Goal: Contribute content: Contribute content

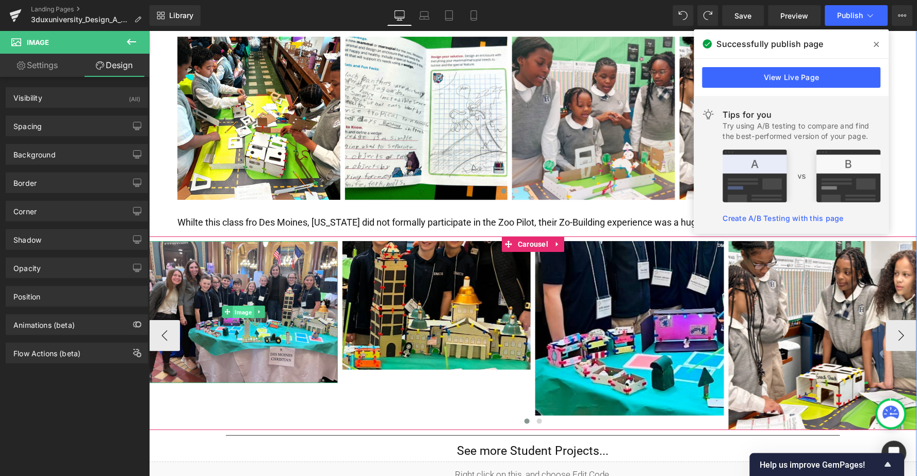
click at [241, 305] on span "Image" at bounding box center [242, 311] width 21 height 12
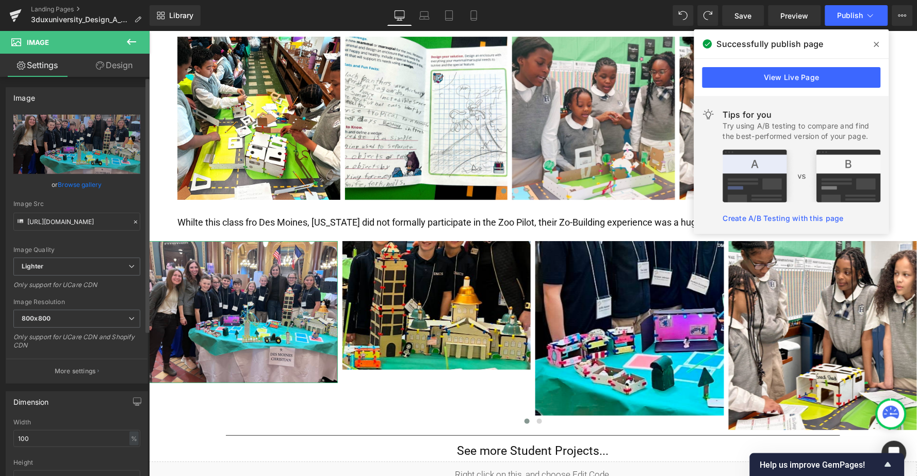
click at [84, 181] on link "Browse gallery" at bounding box center [80, 184] width 44 height 18
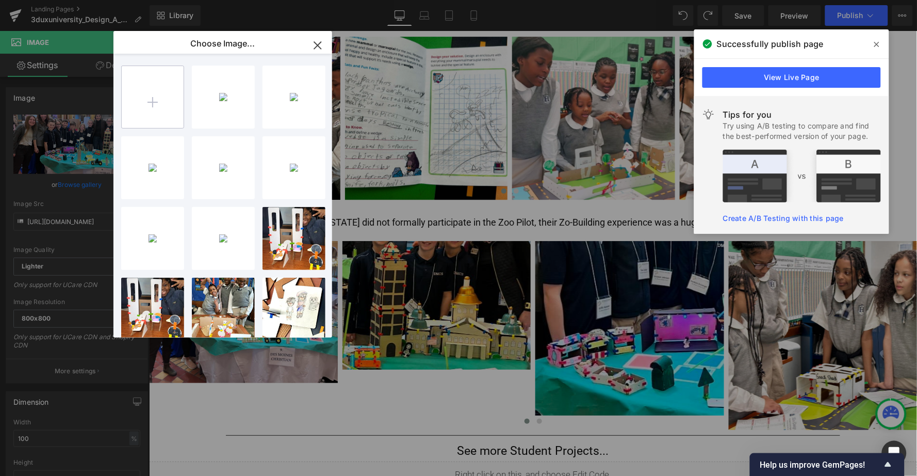
click at [156, 99] on input "file" at bounding box center [153, 97] width 62 height 62
type input "C:\fakepath\desmoinezoo1.jpg"
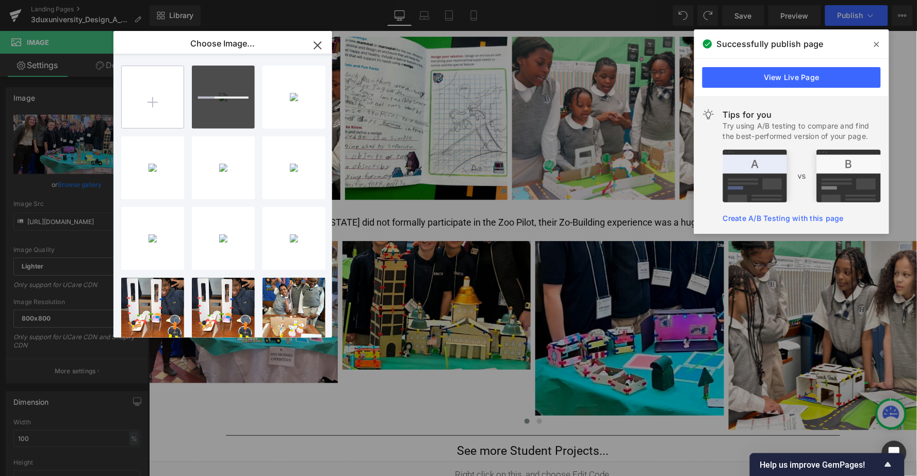
click at [152, 104] on input "file" at bounding box center [153, 97] width 62 height 62
type input "C:\fakepath\des moine zoo 5.jpg"
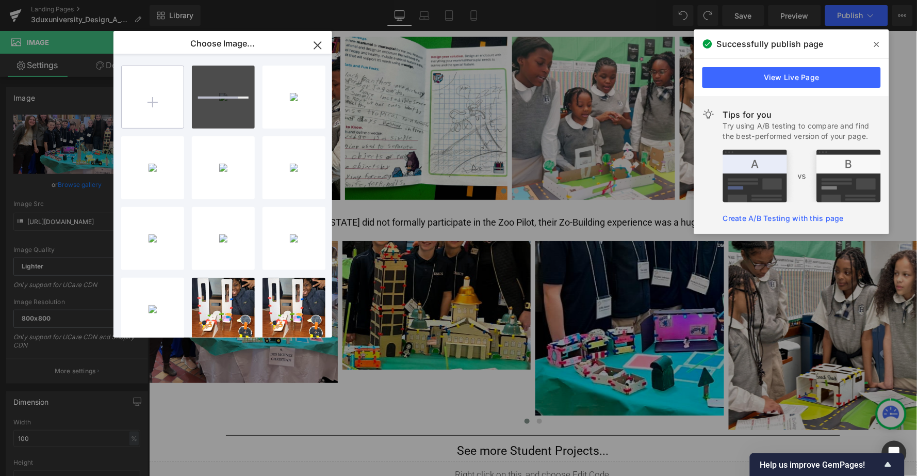
click at [143, 108] on input "file" at bounding box center [153, 97] width 62 height 62
type input "C:\fakepath\des moine zoo 2.jpg"
click at [153, 101] on input "file" at bounding box center [153, 97] width 62 height 62
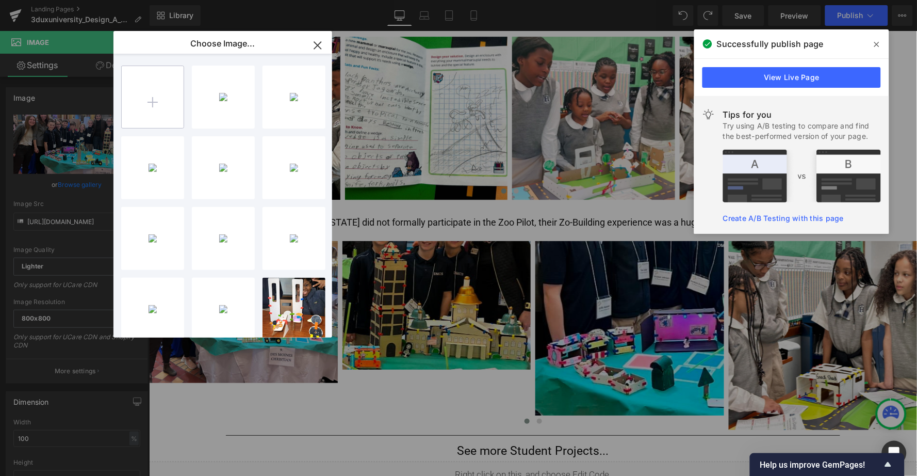
type input "C:\fakepath\des [DEMOGRAPHIC_DATA] zoo 3.jpg"
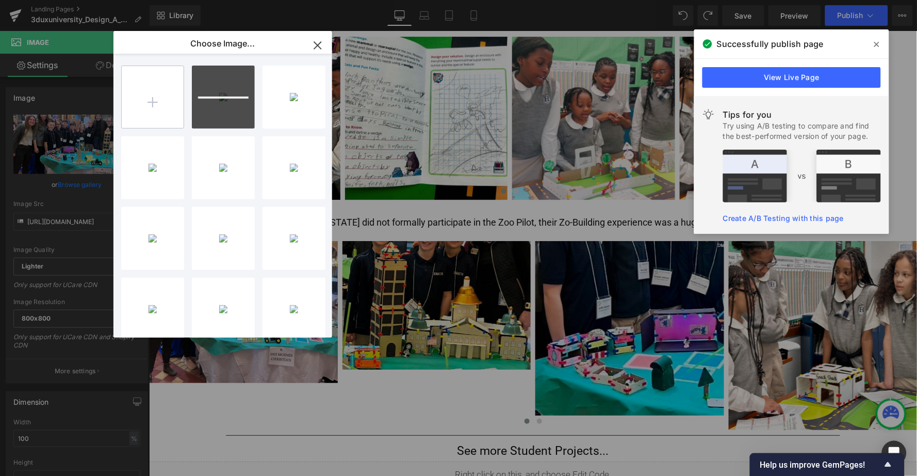
click at [162, 105] on input "file" at bounding box center [153, 97] width 62 height 62
type input "C:\fakepath\des moine zoo 4.jpg"
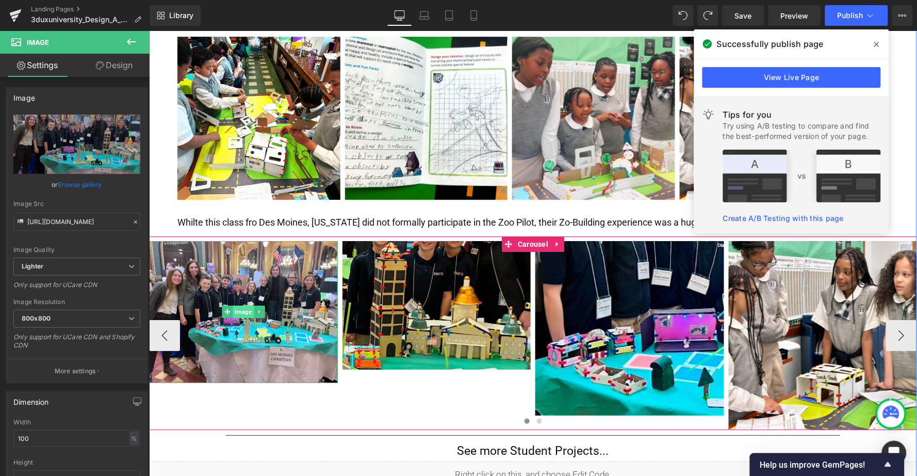
click at [249, 305] on span "Image" at bounding box center [242, 311] width 21 height 12
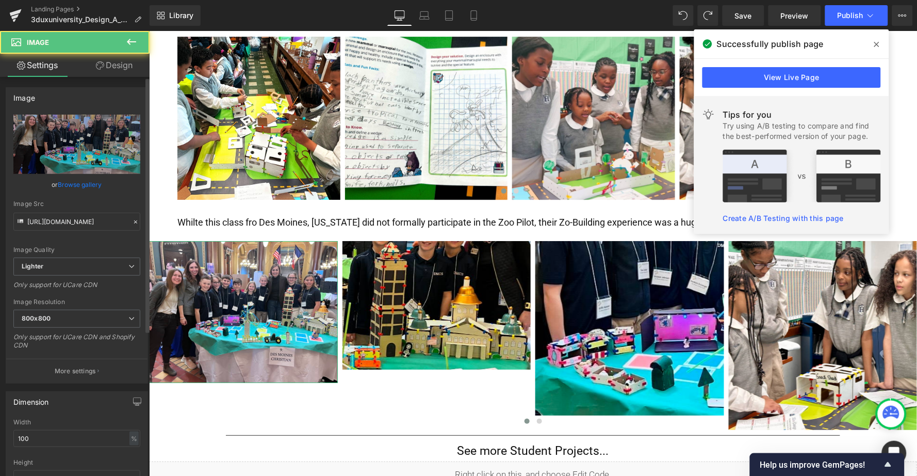
click at [66, 187] on link "Browse gallery" at bounding box center [80, 184] width 44 height 18
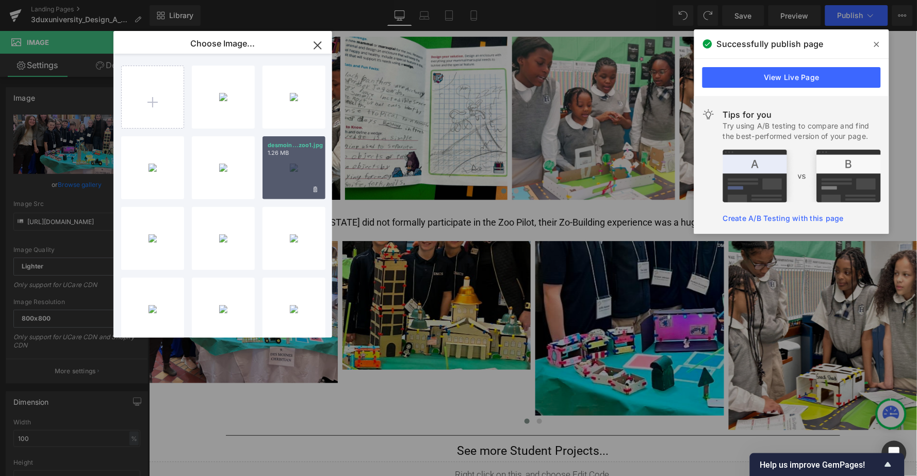
click at [294, 184] on div "desmoin...zoo1.jpg 1.26 MB" at bounding box center [294, 167] width 63 height 63
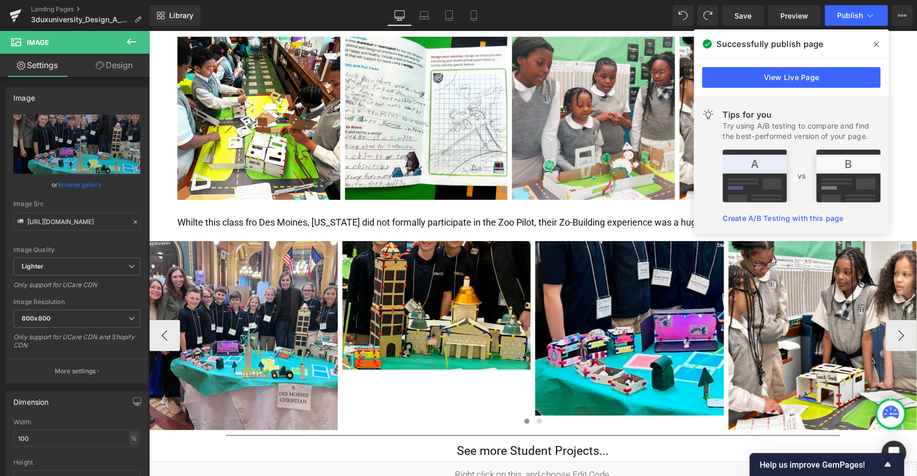
type input "[URL][DOMAIN_NAME]"
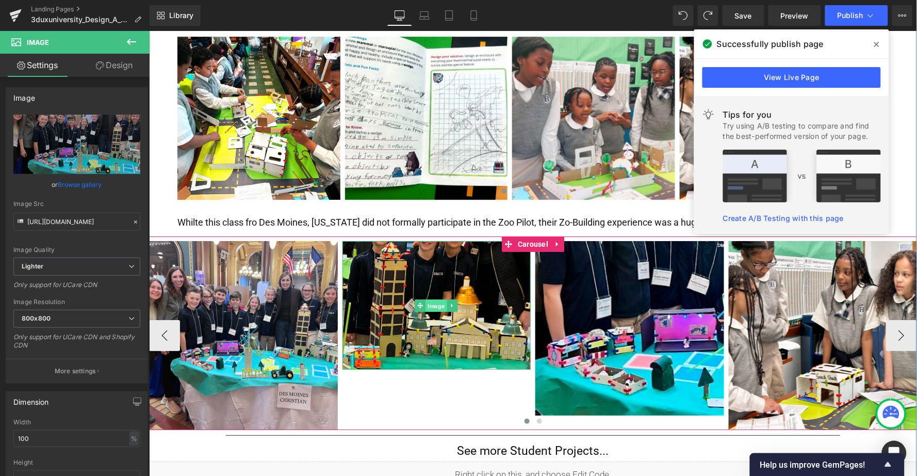
click at [429, 299] on span "Image" at bounding box center [436, 305] width 21 height 12
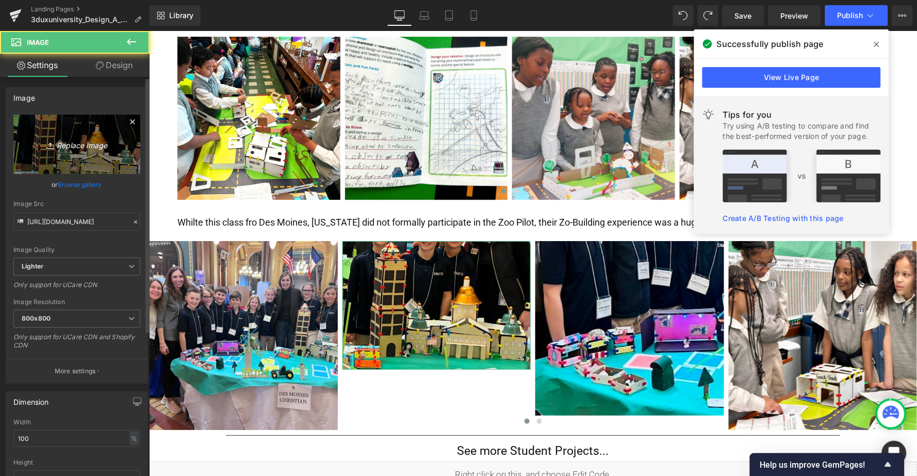
click at [64, 153] on link "Replace Image" at bounding box center [76, 144] width 127 height 59
type input "C:\fakepath\des moine zoo 4.jpg"
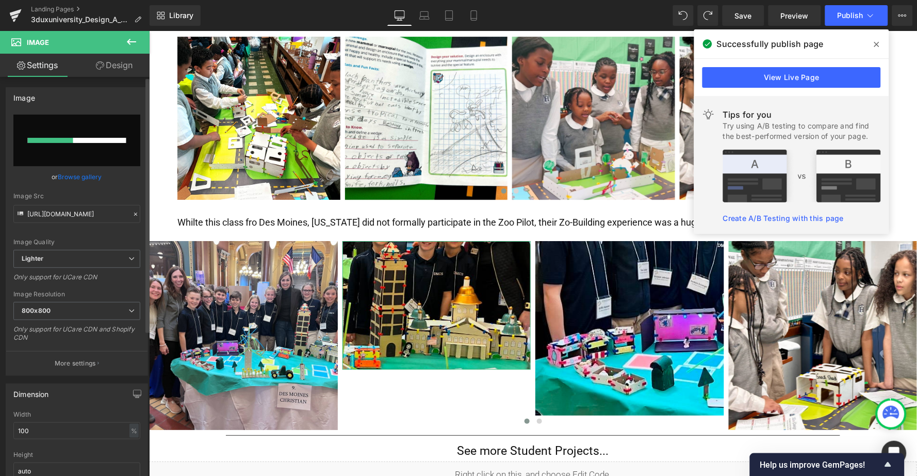
click at [85, 176] on link "Browse gallery" at bounding box center [80, 177] width 44 height 18
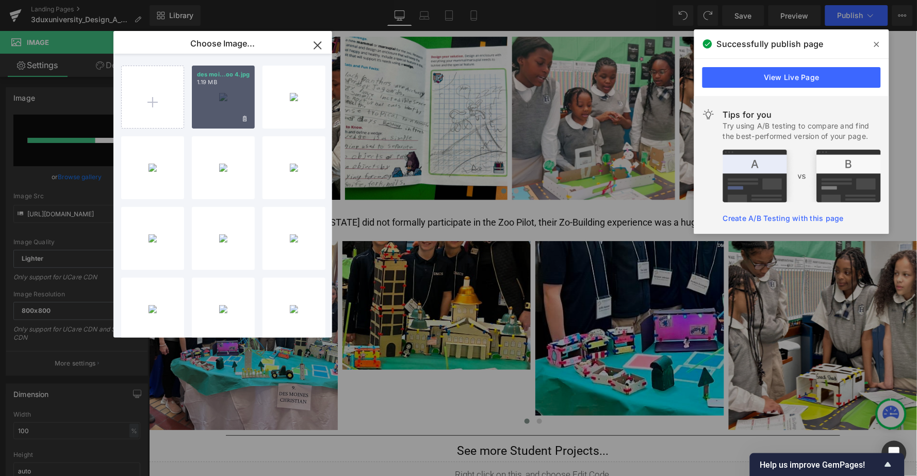
click at [227, 102] on div "des moi...oo 4.jpg 1.19 MB" at bounding box center [223, 97] width 63 height 63
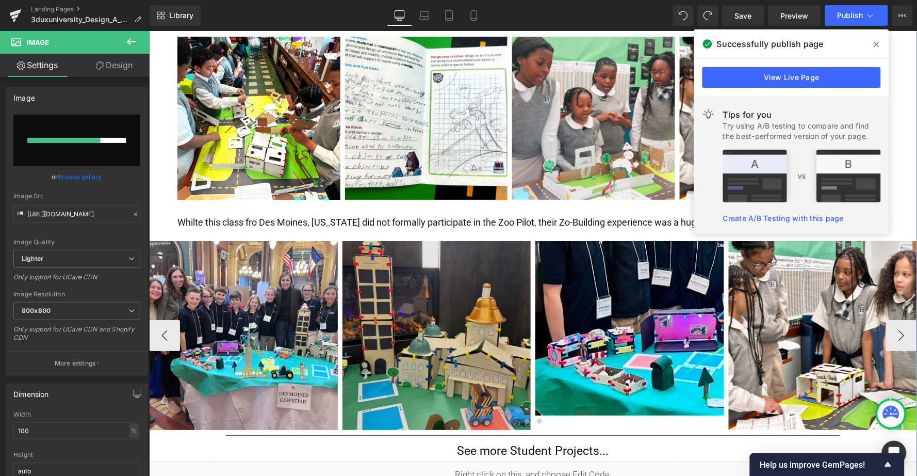
type input "[URL][DOMAIN_NAME]"
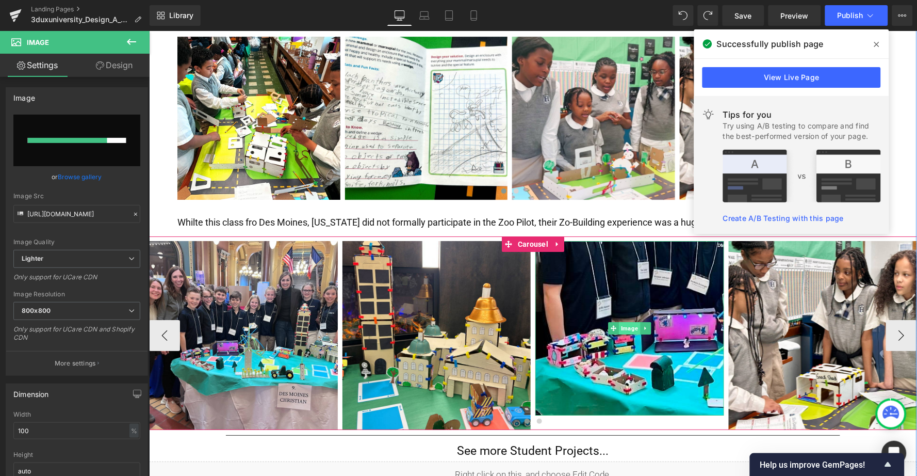
click at [625, 321] on span "Image" at bounding box center [628, 327] width 21 height 12
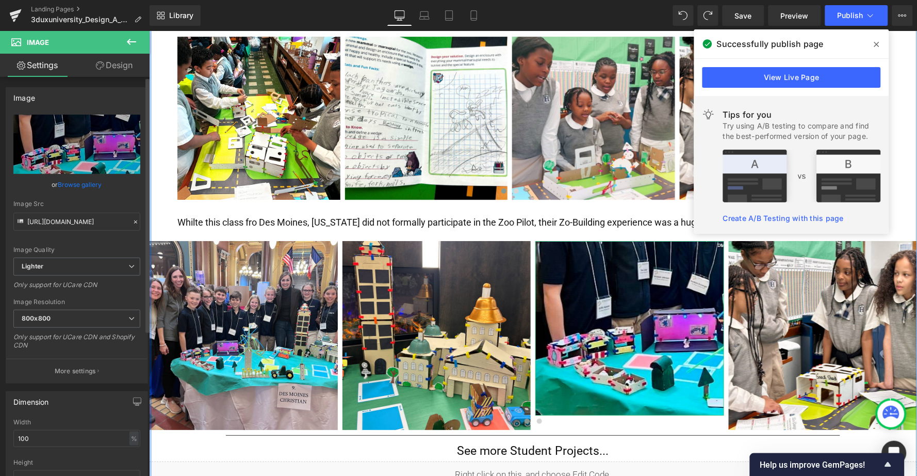
click at [72, 185] on link "Browse gallery" at bounding box center [80, 184] width 44 height 18
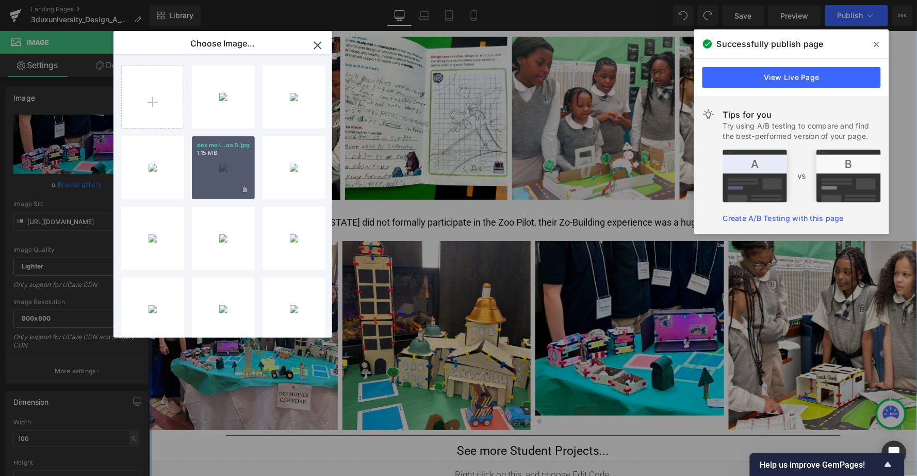
click at [236, 169] on div "des moi...oo 5.jpg 1.15 MB" at bounding box center [223, 167] width 63 height 63
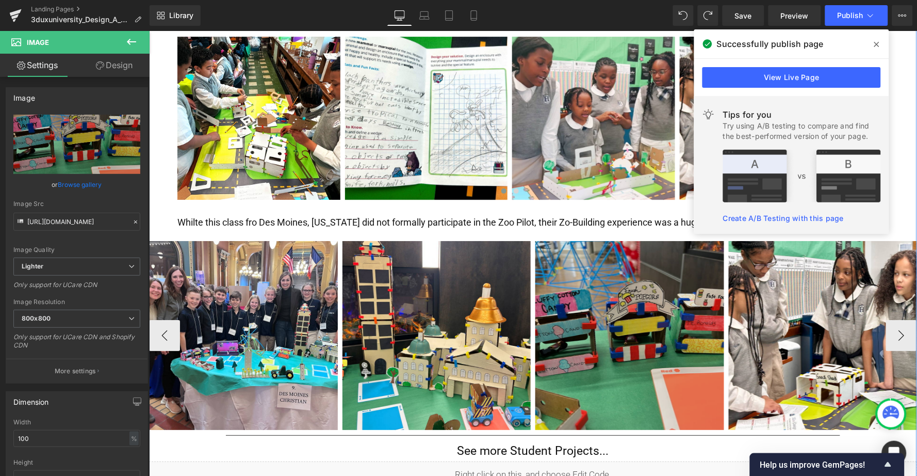
type input "[URL][DOMAIN_NAME]"
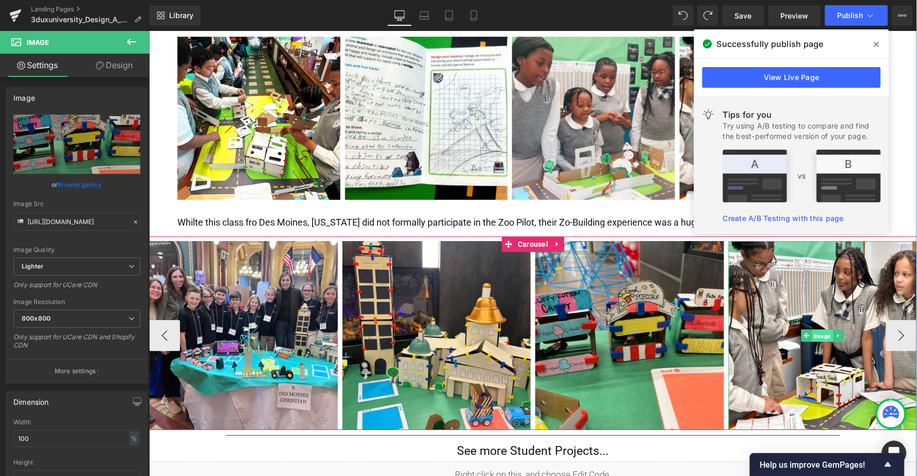
click at [812, 329] on span "Image" at bounding box center [822, 335] width 21 height 12
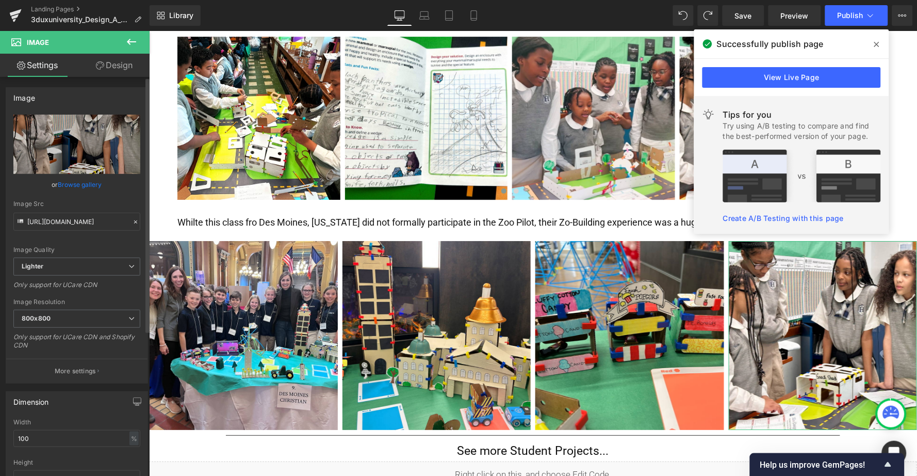
click at [71, 181] on link "Browse gallery" at bounding box center [80, 184] width 44 height 18
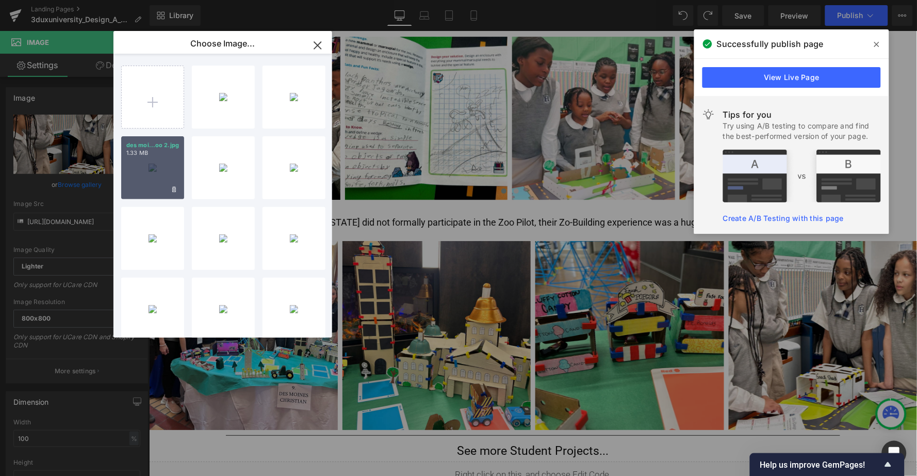
click at [160, 159] on div "des moi...oo 2.jpg 1.33 MB" at bounding box center [152, 167] width 63 height 63
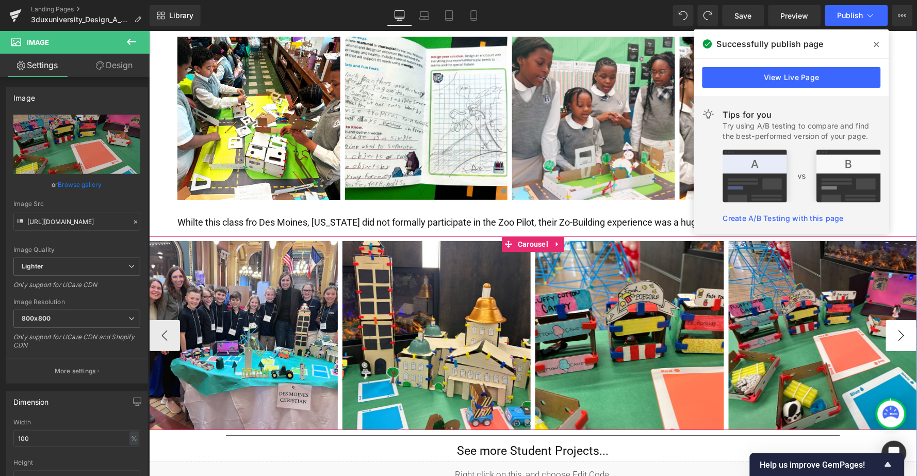
click at [897, 319] on button "›" at bounding box center [901, 334] width 31 height 31
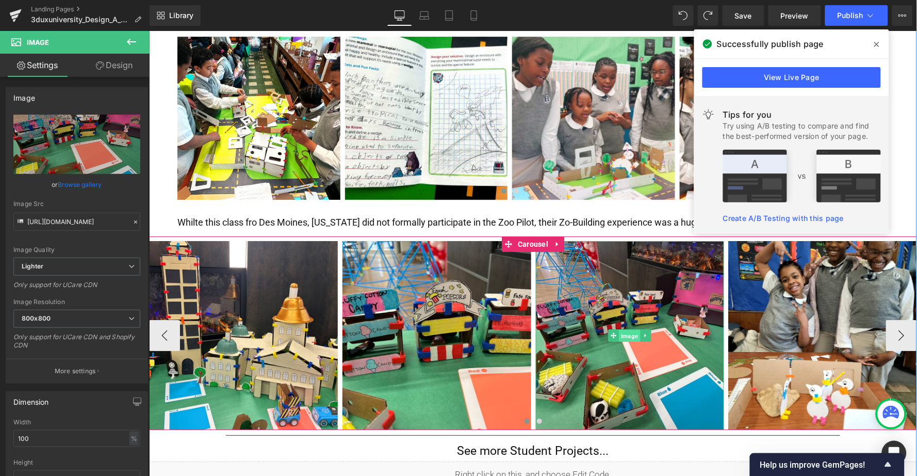
click at [627, 329] on span "Image" at bounding box center [629, 335] width 21 height 12
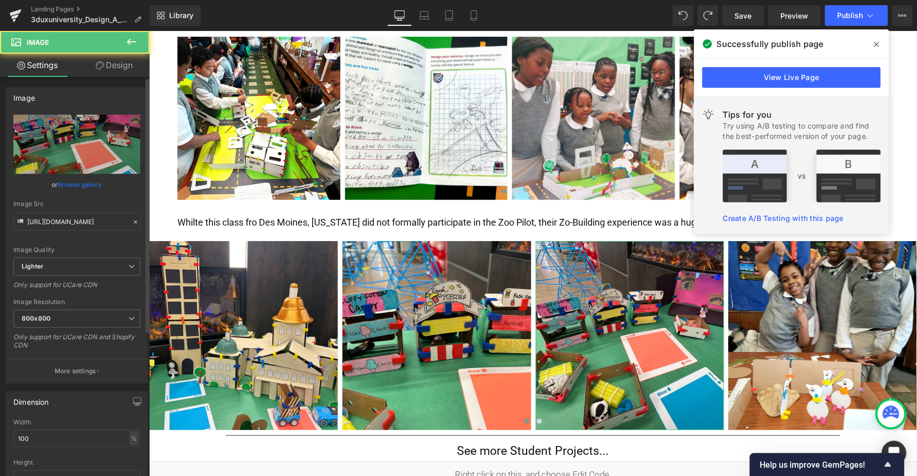
click at [80, 179] on link "Browse gallery" at bounding box center [80, 184] width 44 height 18
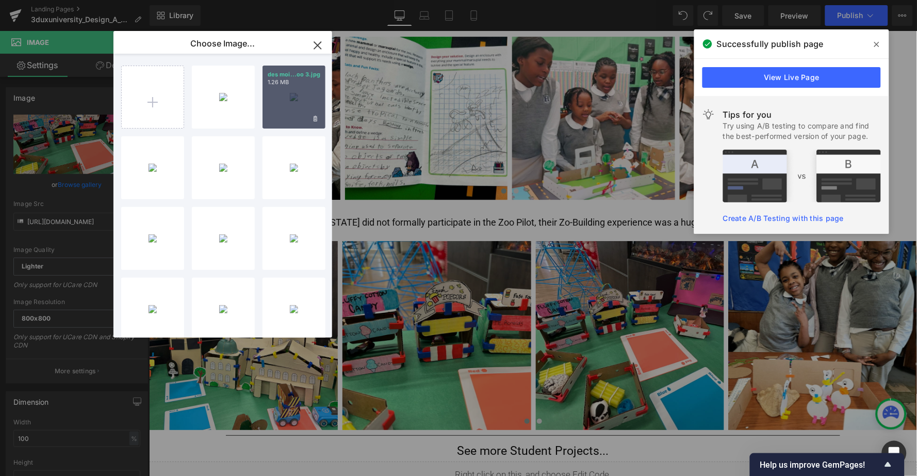
click at [304, 100] on div "des moi...oo 3.jpg 1.26 MB" at bounding box center [294, 97] width 63 height 63
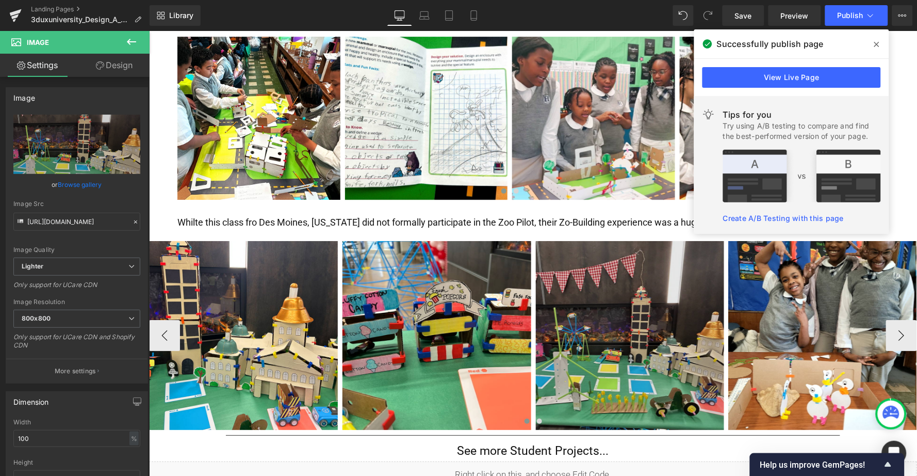
type input "[URL][DOMAIN_NAME]"
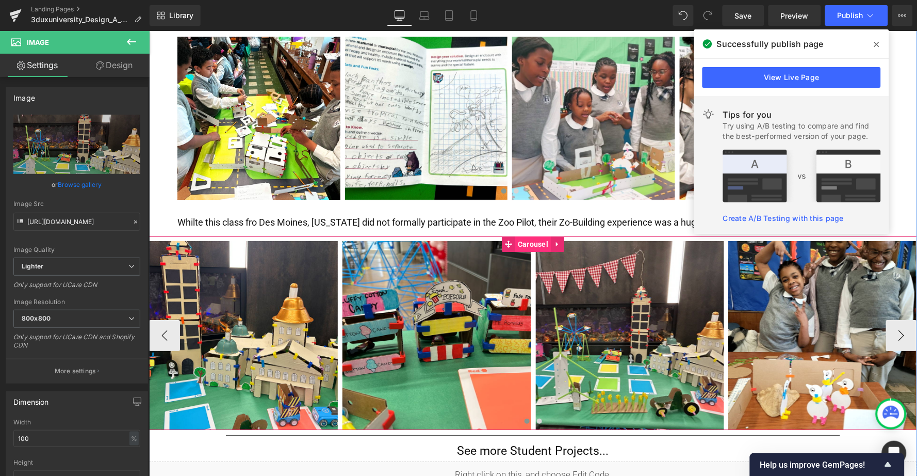
click at [524, 236] on span "Carousel" at bounding box center [533, 243] width 36 height 15
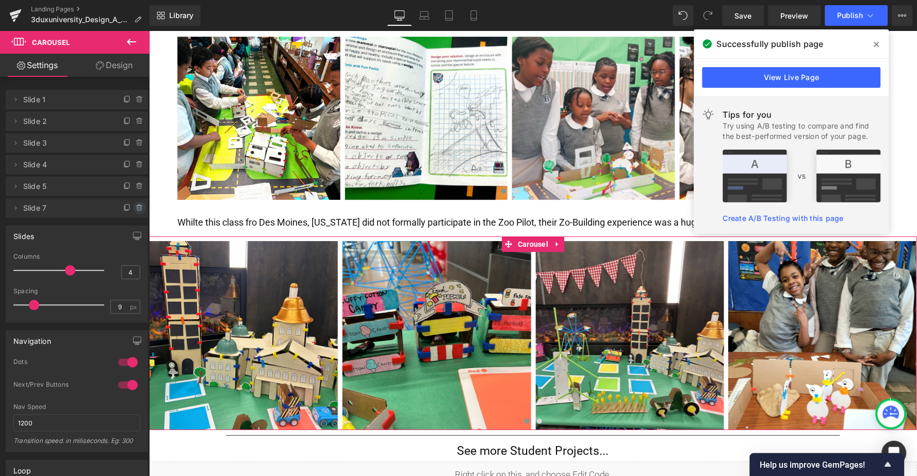
click at [139, 207] on icon at bounding box center [139, 208] width 0 height 2
click at [136, 188] on icon at bounding box center [140, 186] width 8 height 8
click at [128, 187] on button "Delete" at bounding box center [128, 186] width 32 height 13
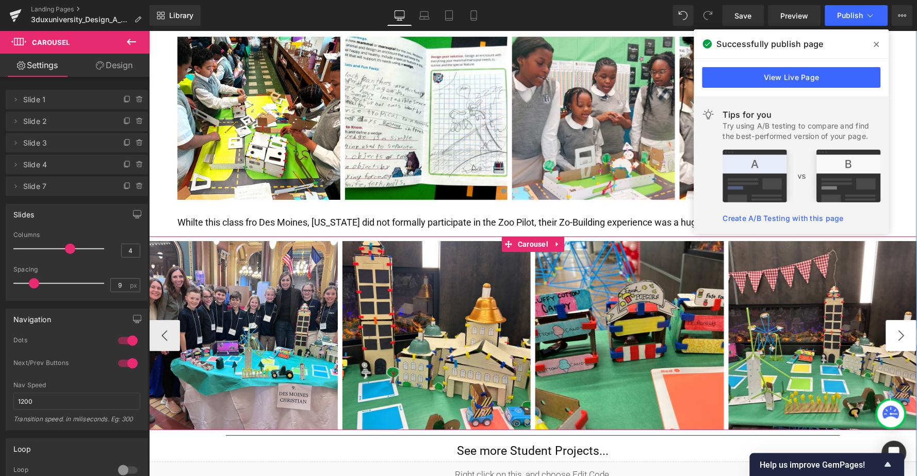
click at [897, 319] on button "›" at bounding box center [901, 334] width 31 height 31
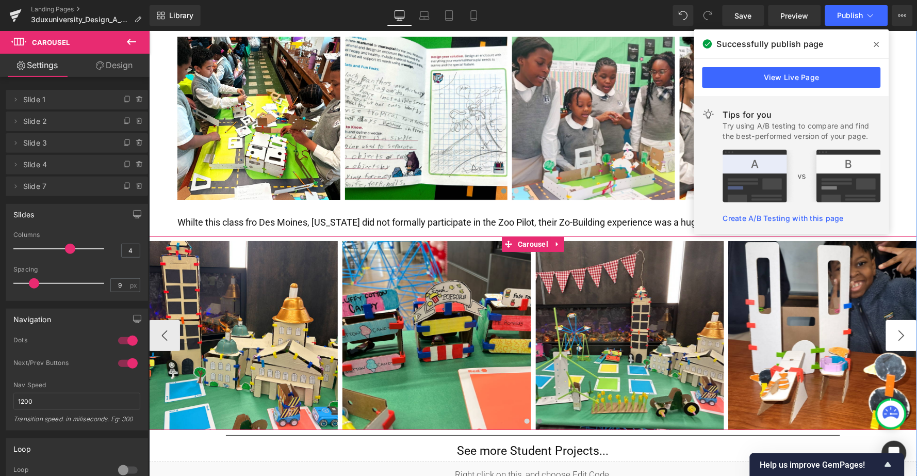
click at [897, 319] on button "›" at bounding box center [901, 334] width 31 height 31
click at [818, 329] on span "Image" at bounding box center [822, 335] width 21 height 12
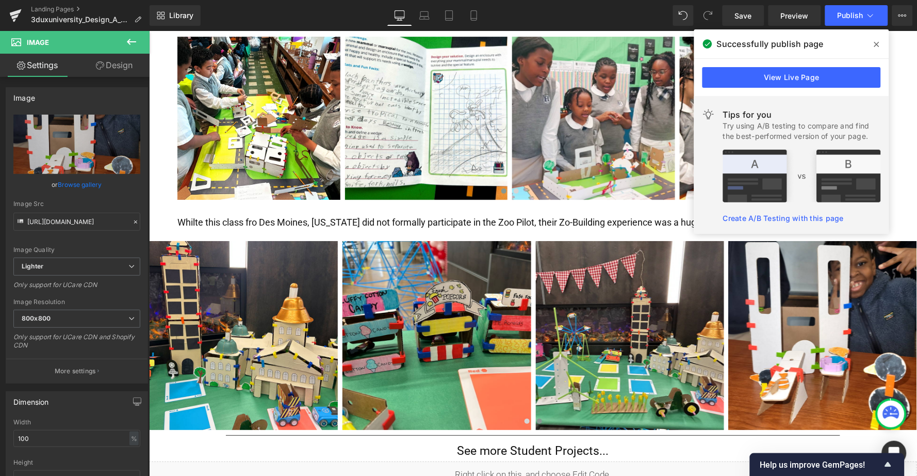
click at [129, 43] on icon at bounding box center [131, 42] width 9 height 6
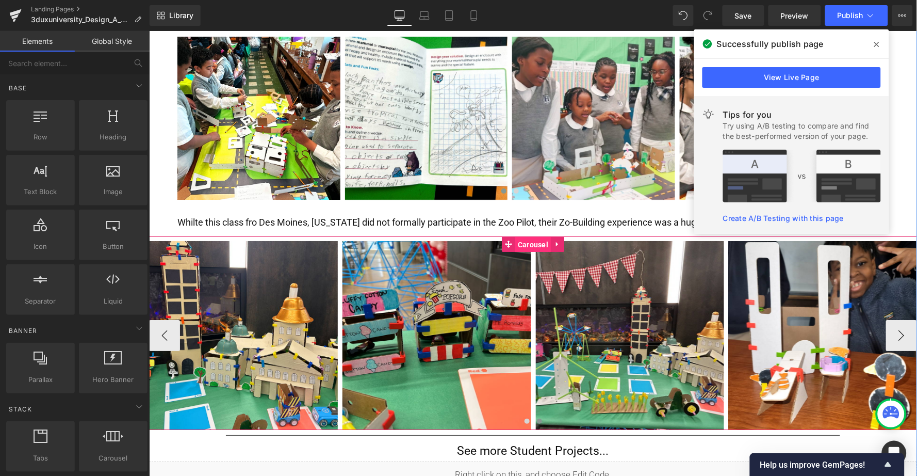
click at [533, 236] on span "Carousel" at bounding box center [533, 243] width 36 height 15
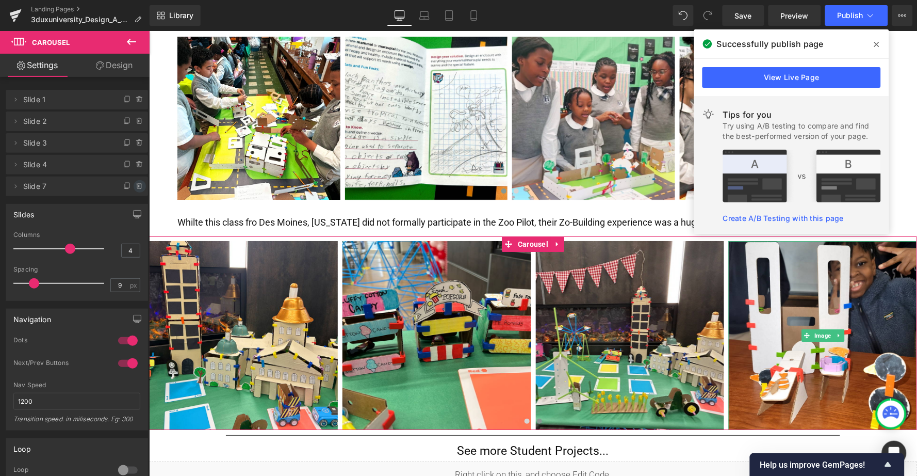
click at [136, 186] on icon at bounding box center [140, 186] width 8 height 8
click at [119, 186] on button "Delete" at bounding box center [128, 186] width 32 height 13
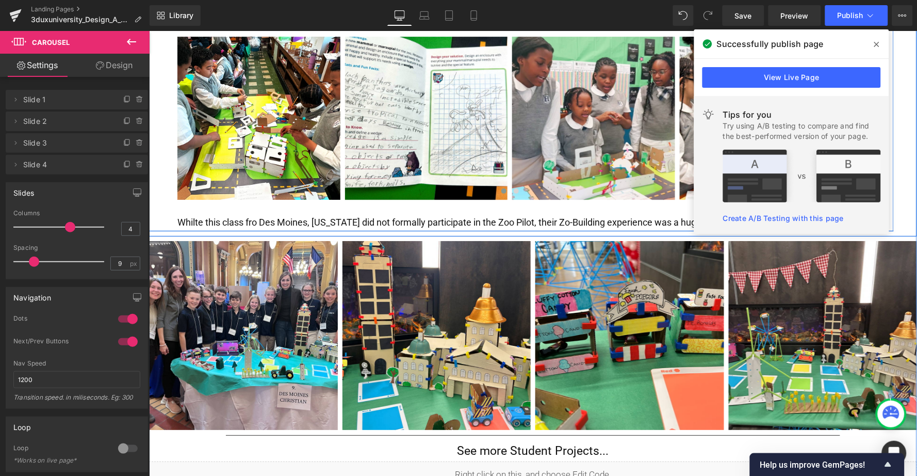
click at [879, 45] on icon at bounding box center [876, 44] width 5 height 8
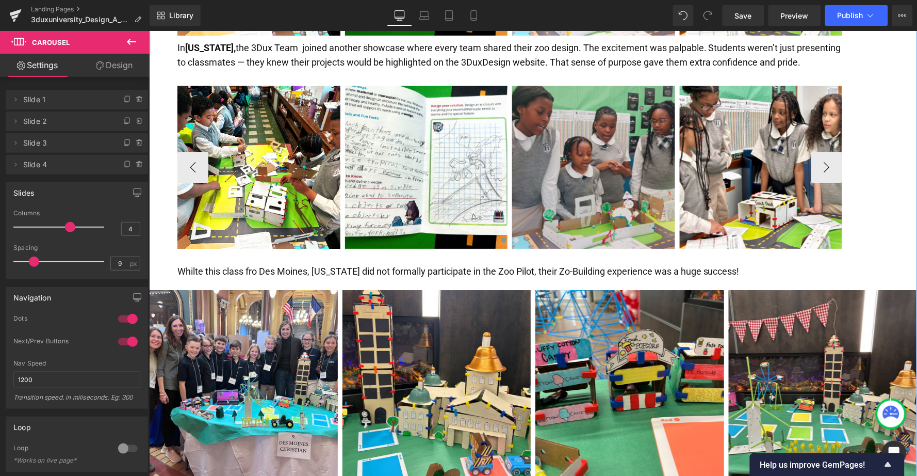
scroll to position [1992, 0]
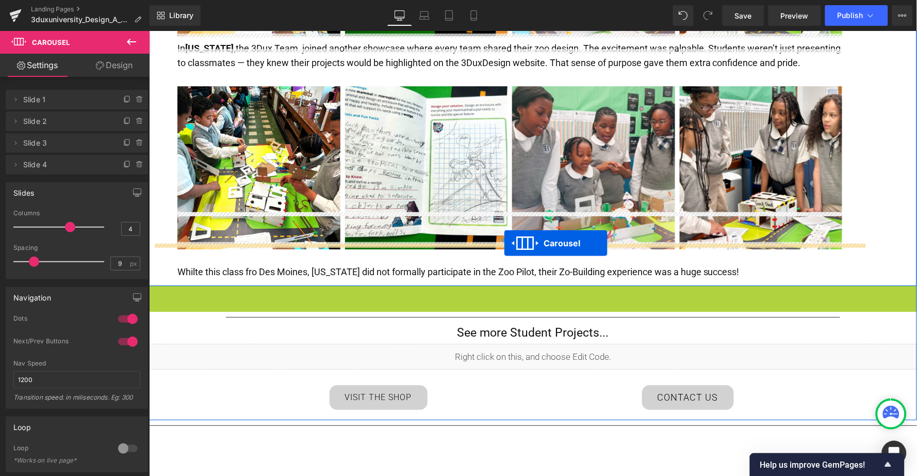
drag, startPoint x: 505, startPoint y: 256, endPoint x: 503, endPoint y: 242, distance: 14.0
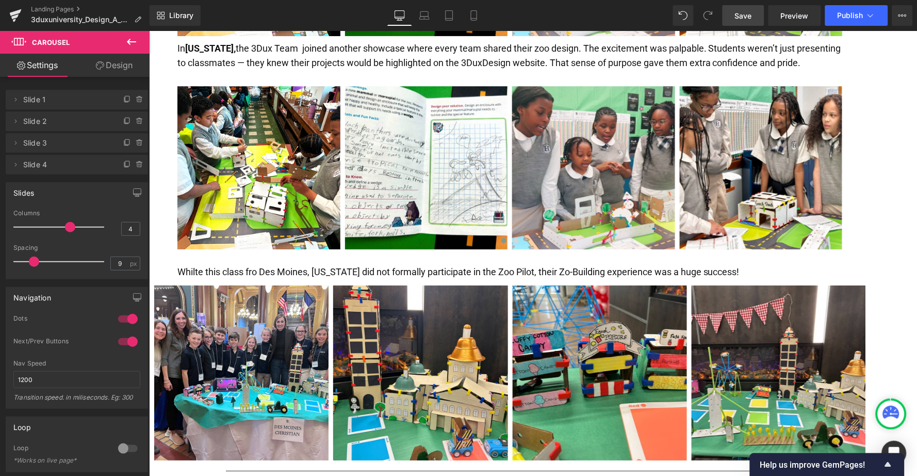
click at [747, 18] on span "Save" at bounding box center [743, 15] width 17 height 11
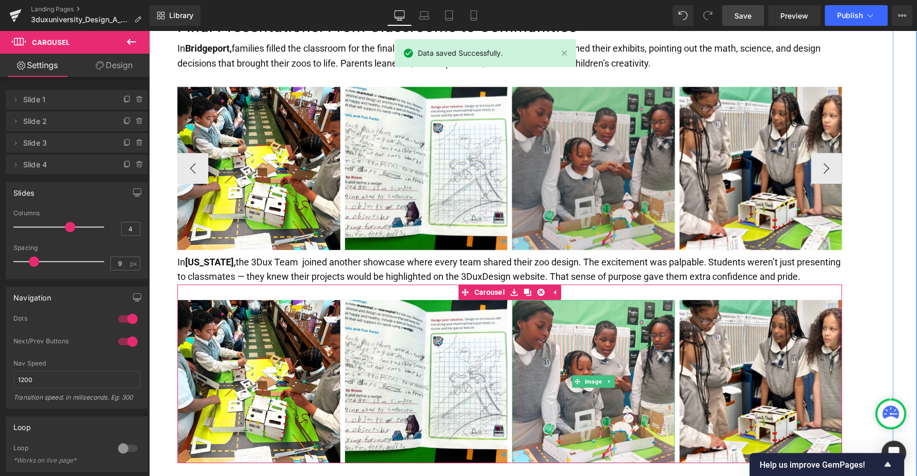
scroll to position [1778, 0]
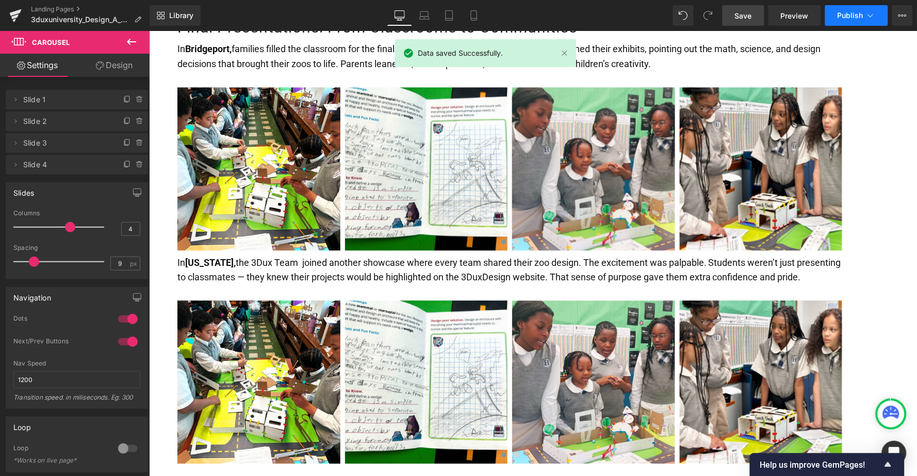
click at [842, 18] on span "Publish" at bounding box center [851, 15] width 26 height 8
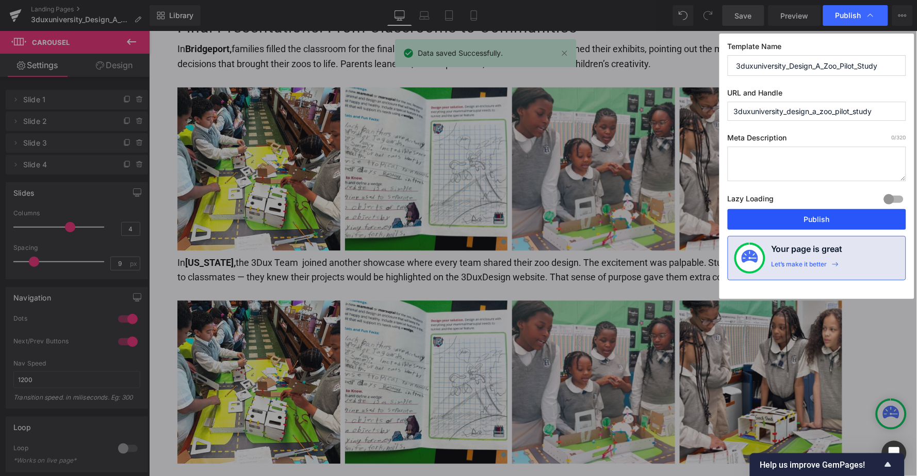
click at [810, 216] on button "Publish" at bounding box center [817, 219] width 178 height 21
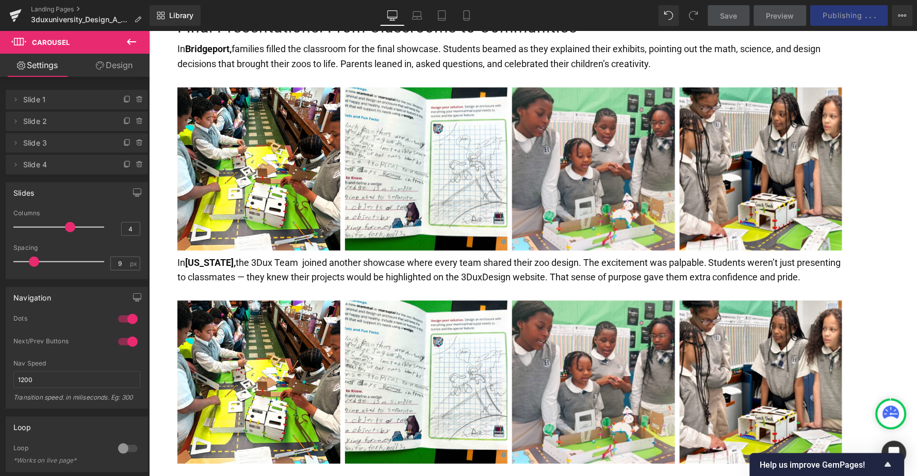
scroll to position [1777, 0]
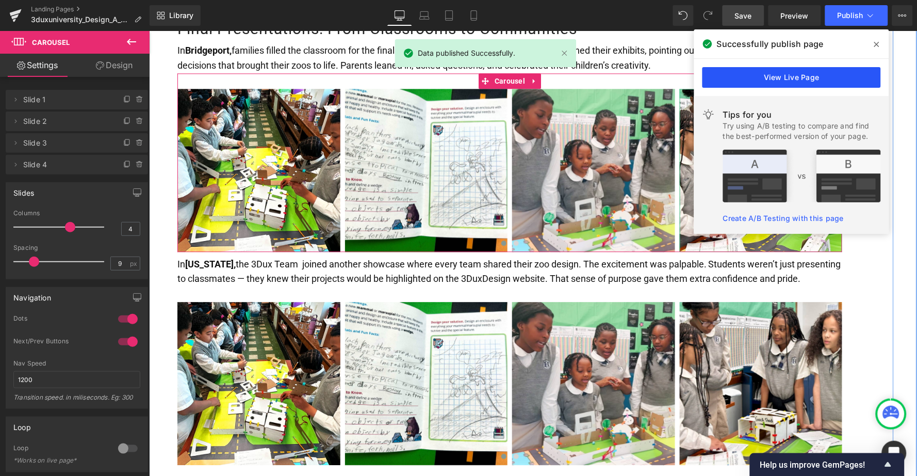
click at [772, 76] on link "View Live Page" at bounding box center [792, 77] width 178 height 21
